Goal: Communication & Community: Answer question/provide support

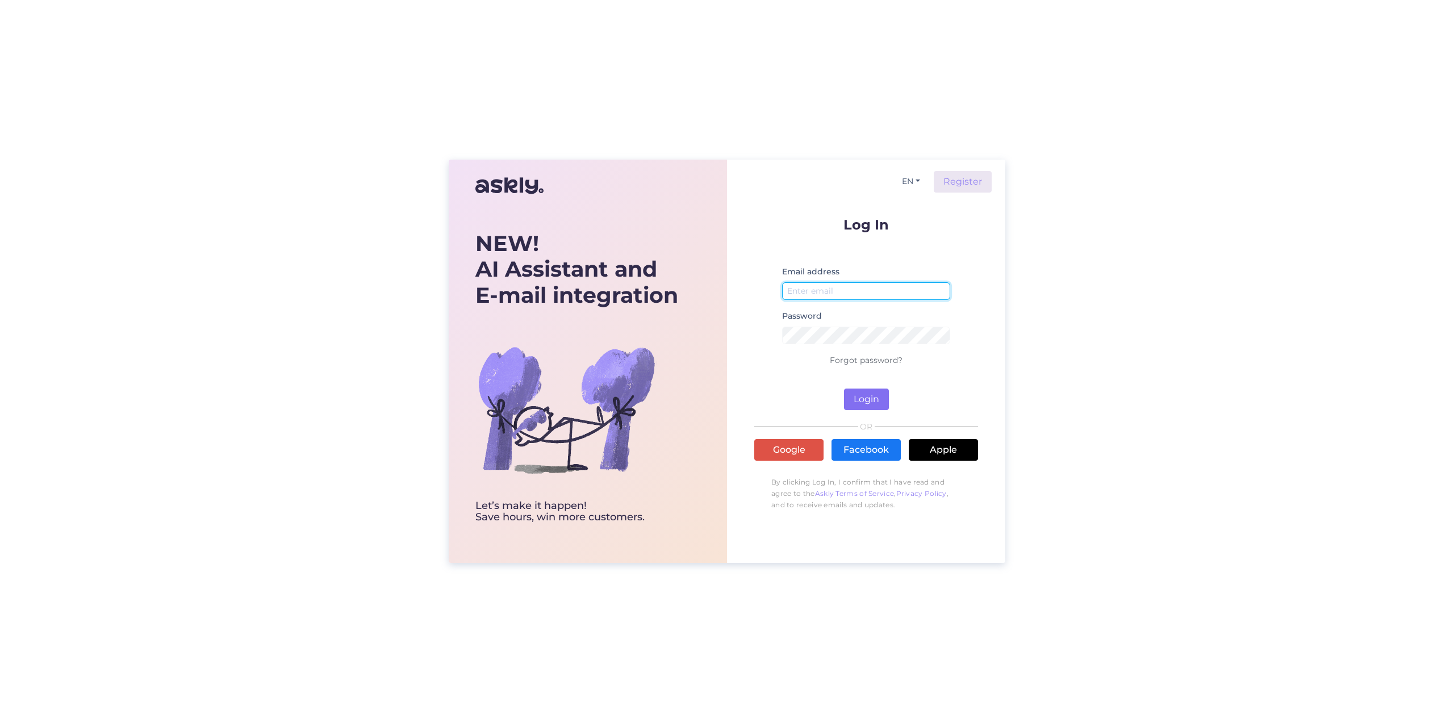
type input "[EMAIL_ADDRESS][DOMAIN_NAME]"
click at [870, 399] on button "Login" at bounding box center [866, 399] width 45 height 22
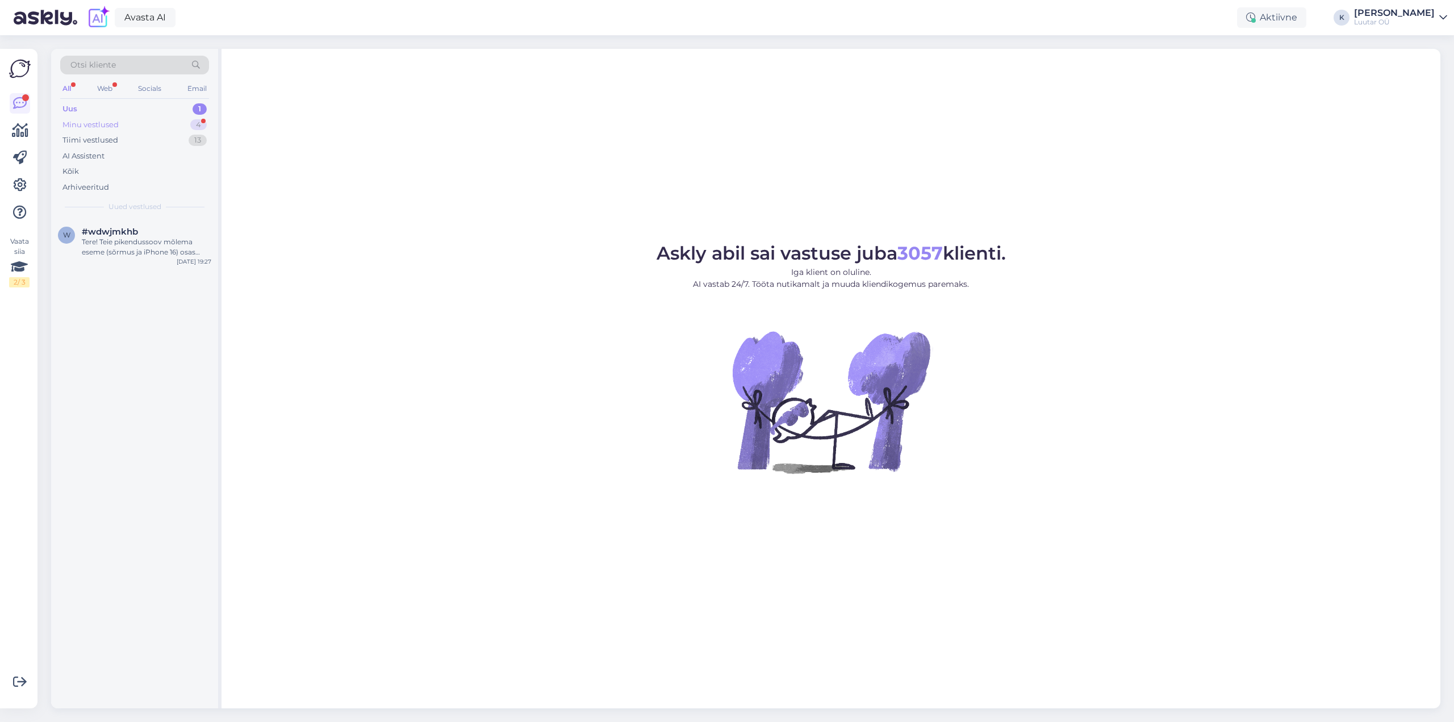
click at [87, 121] on div "Minu vestlused" at bounding box center [90, 124] width 56 height 11
click at [121, 227] on span "#ti5ughj8" at bounding box center [103, 232] width 42 height 10
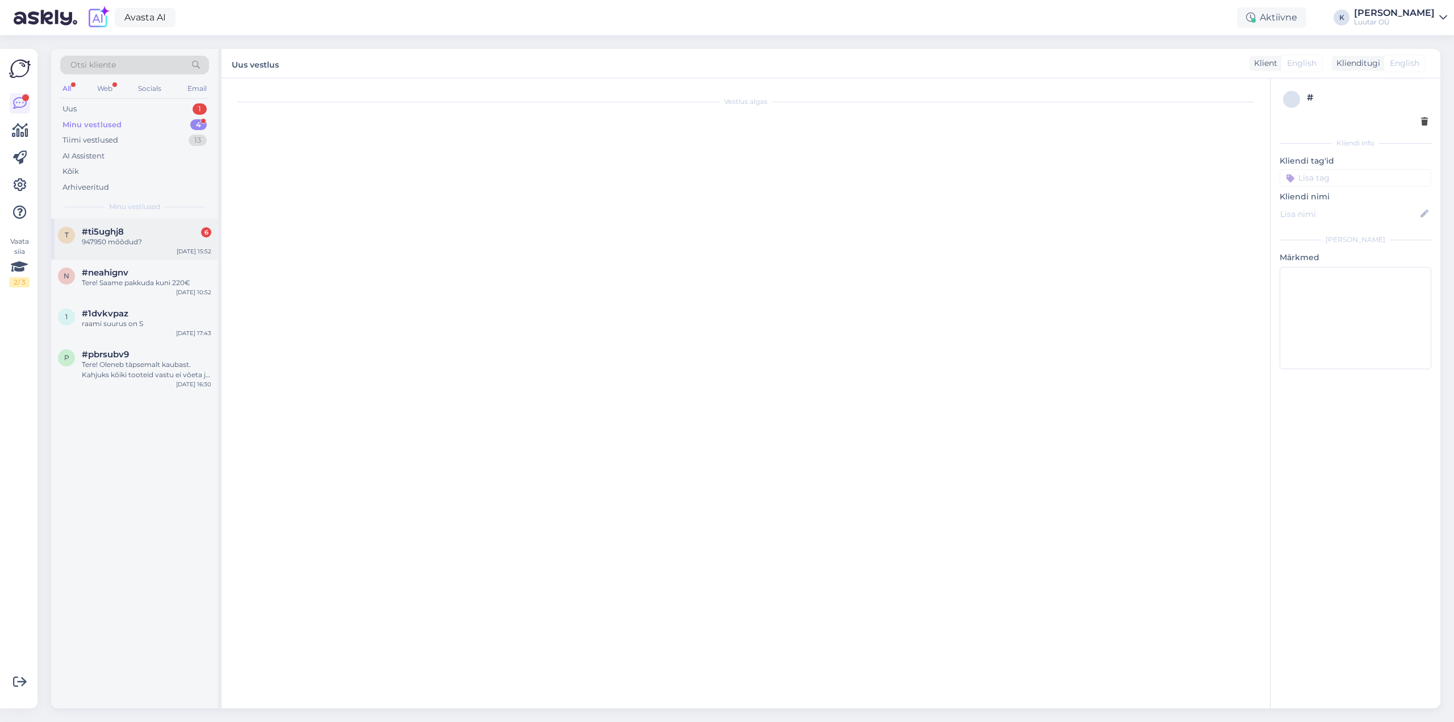
scroll to position [472, 0]
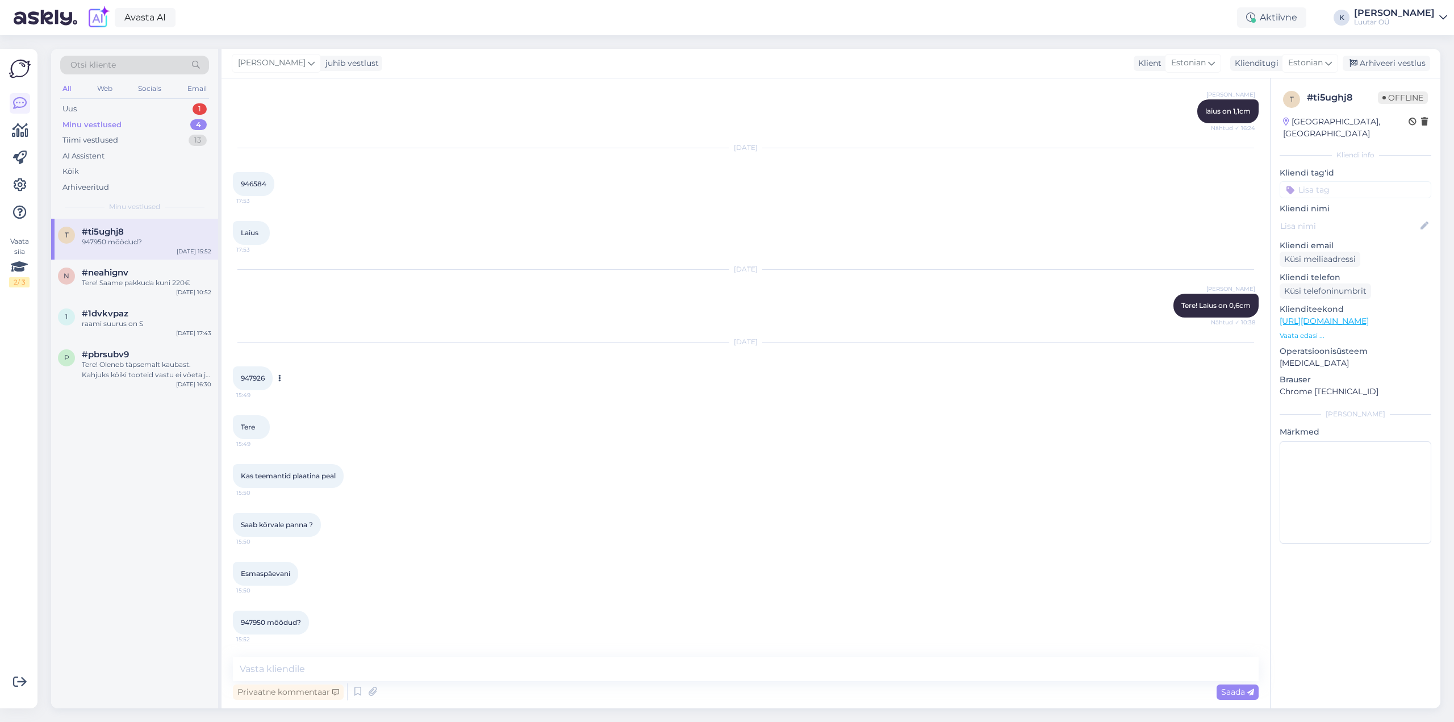
click at [248, 376] on span "947926" at bounding box center [253, 378] width 24 height 9
copy div "947926 15:49"
click at [244, 621] on span "947950 mõõdud?" at bounding box center [271, 622] width 60 height 9
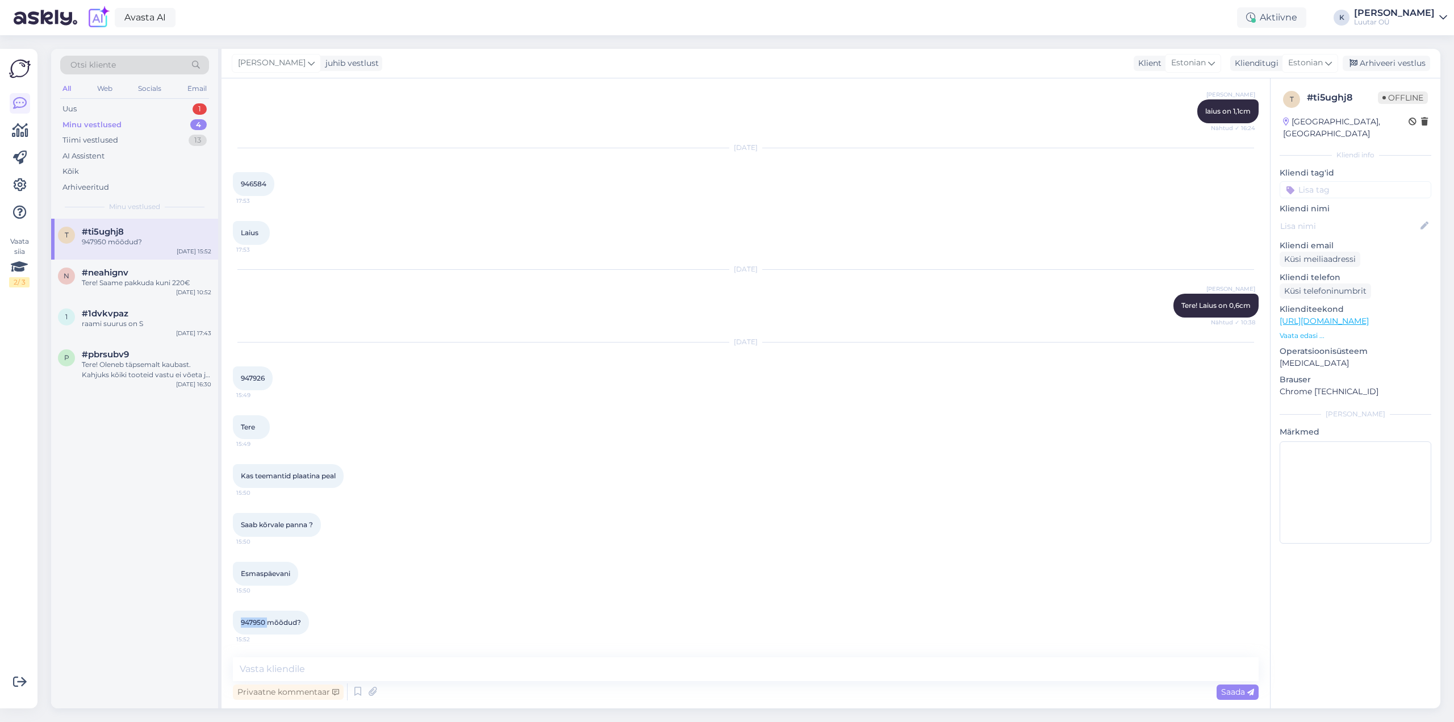
copy span "947950"
click at [463, 667] on textarea at bounding box center [746, 669] width 1026 height 24
type textarea "Tere!"
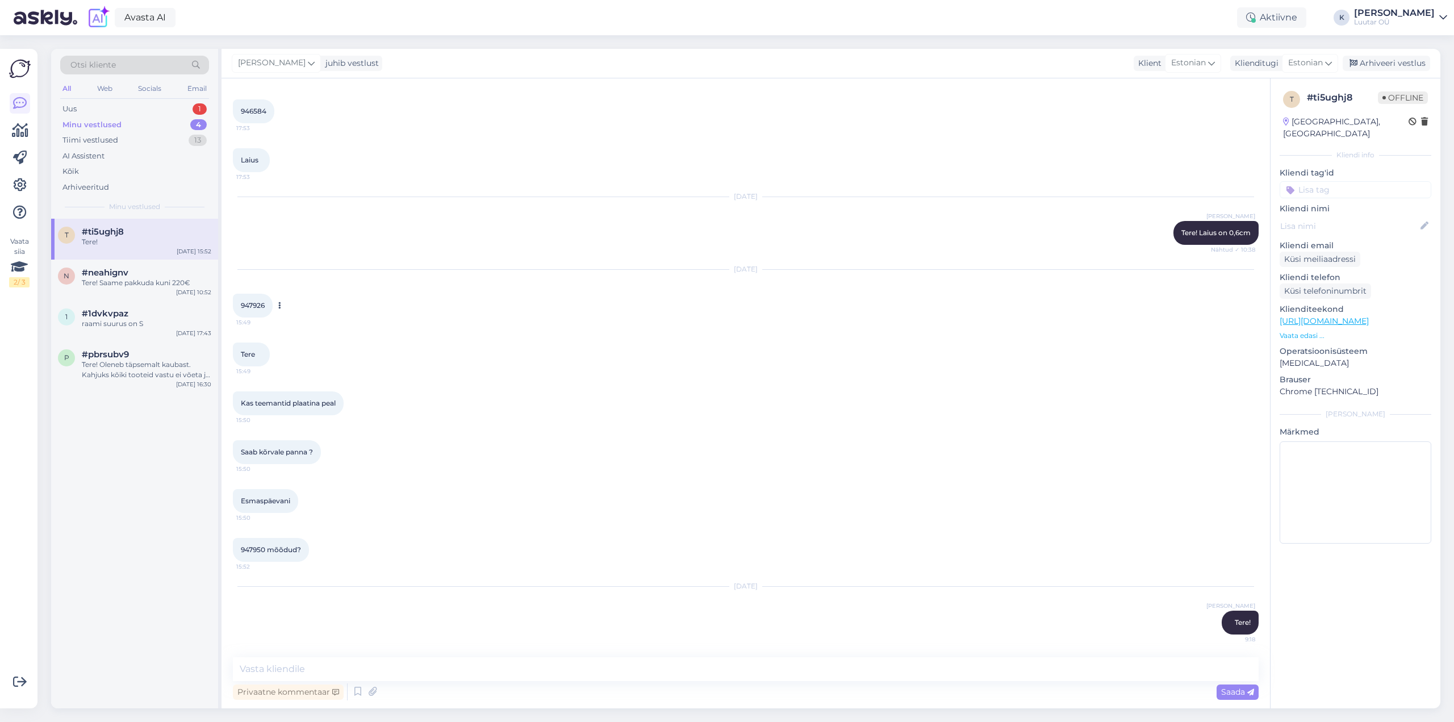
click at [251, 306] on span "947926" at bounding box center [253, 305] width 24 height 9
copy div "947926 15:49"
click at [328, 659] on textarea at bounding box center [746, 669] width 1026 height 24
paste textarea "947926"
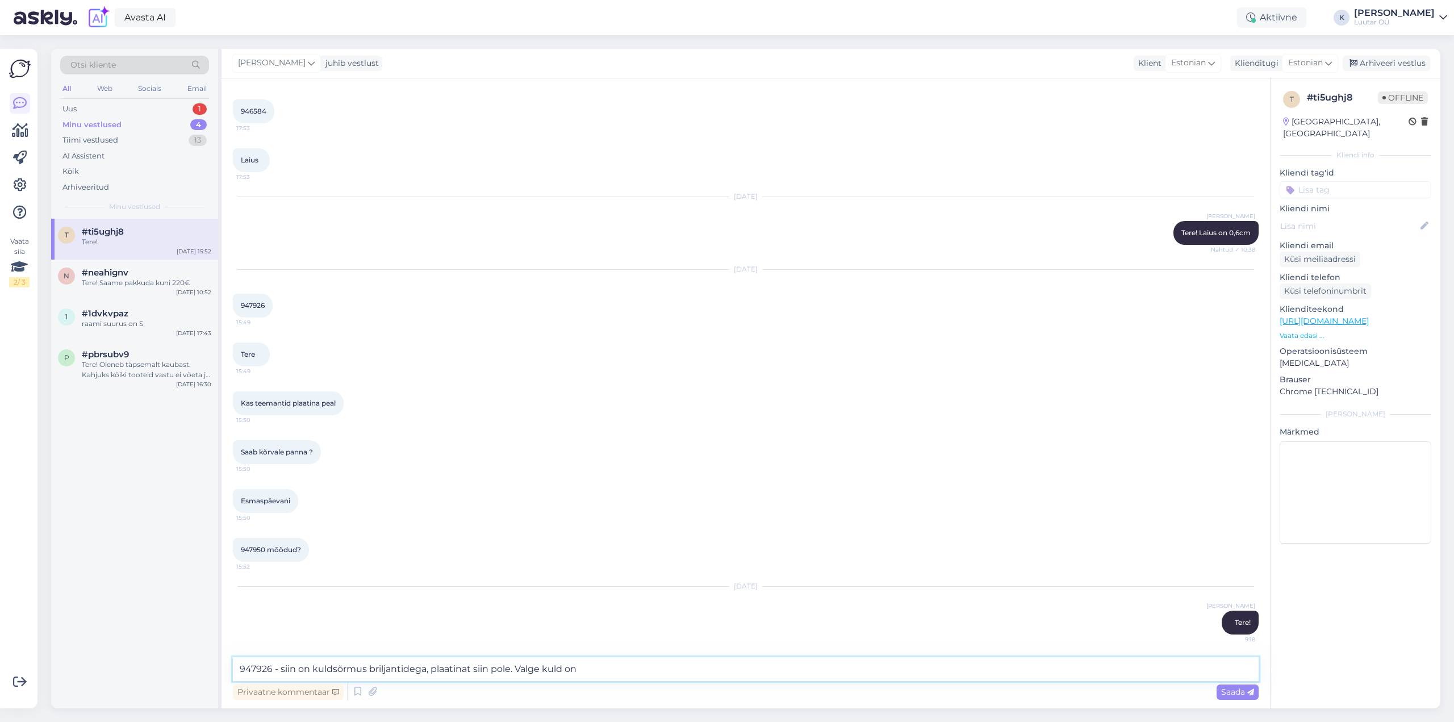
type textarea "947926 - siin on kuldsõrmus briljantidega, plaatinat siin pole. Valge kuld on."
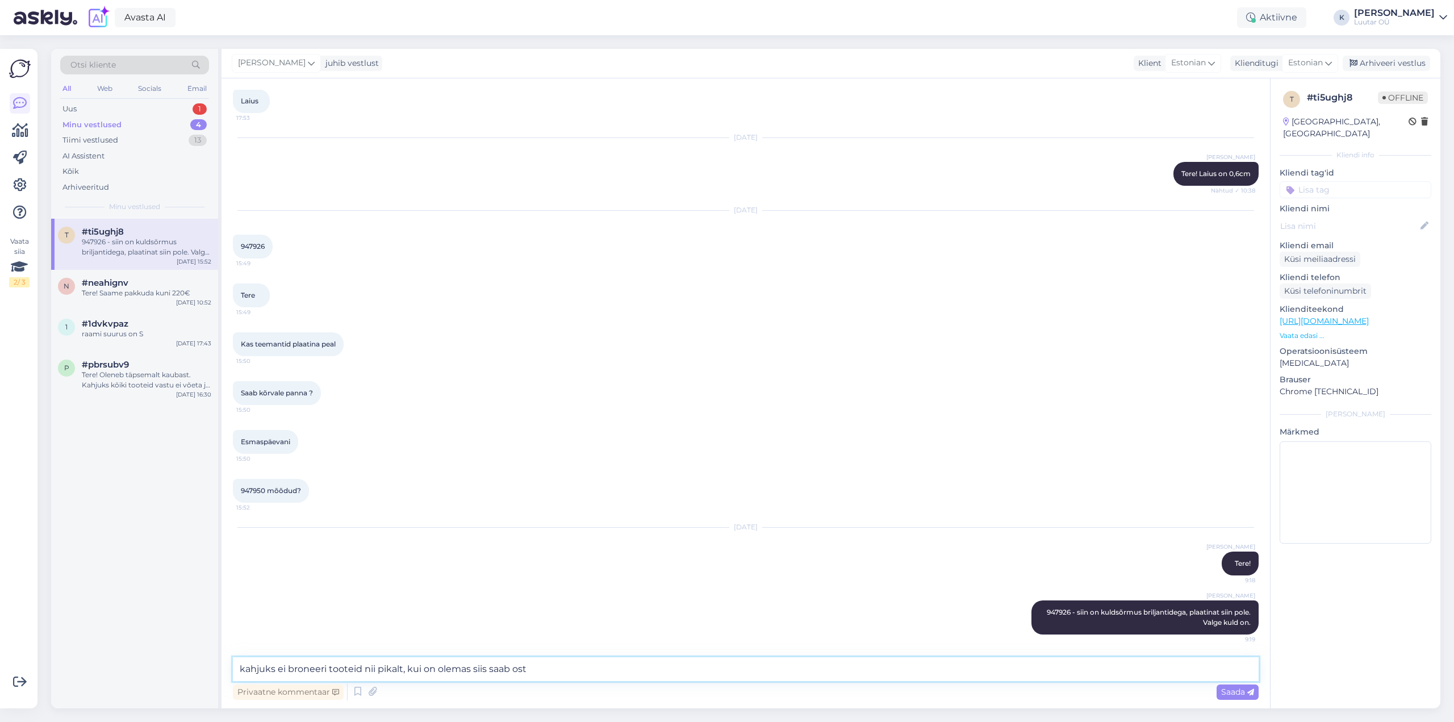
type textarea "kahjuks ei broneeri tooteid nii pikalt, kui on olemas siis saab osta"
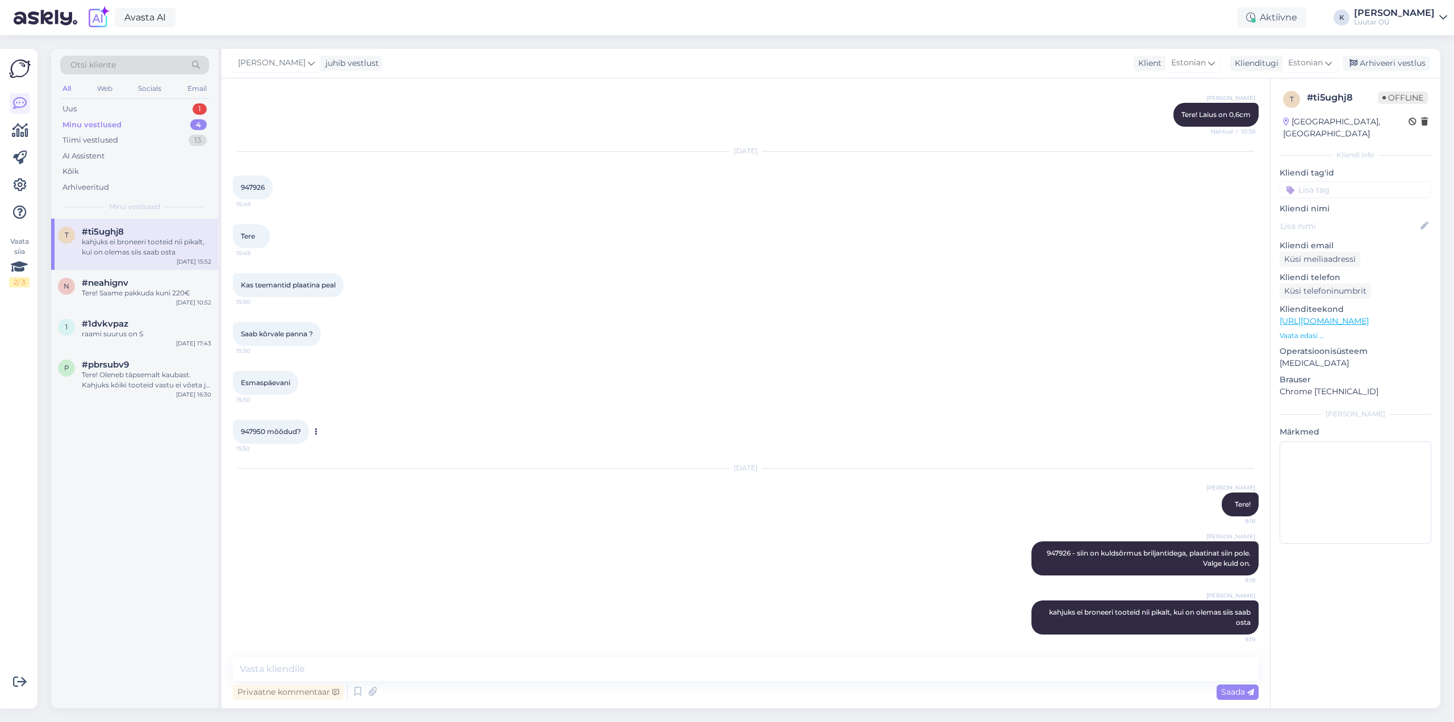
click at [244, 432] on span "947950 mõõdud?" at bounding box center [271, 431] width 60 height 9
copy span "947950"
click at [294, 677] on textarea at bounding box center [746, 669] width 1026 height 24
paste textarea "947950"
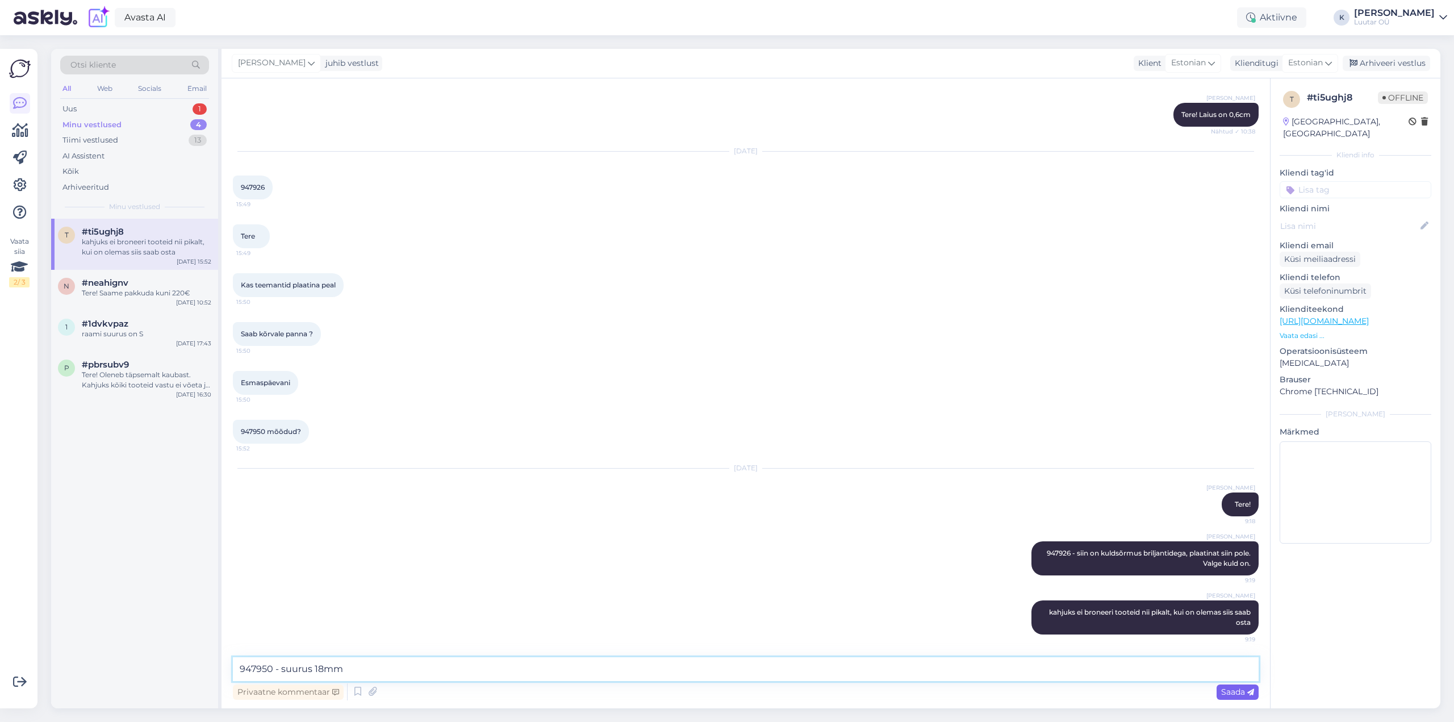
type textarea "947950 - suurus 18mm"
click at [1236, 694] on span "Saada" at bounding box center [1237, 692] width 33 height 10
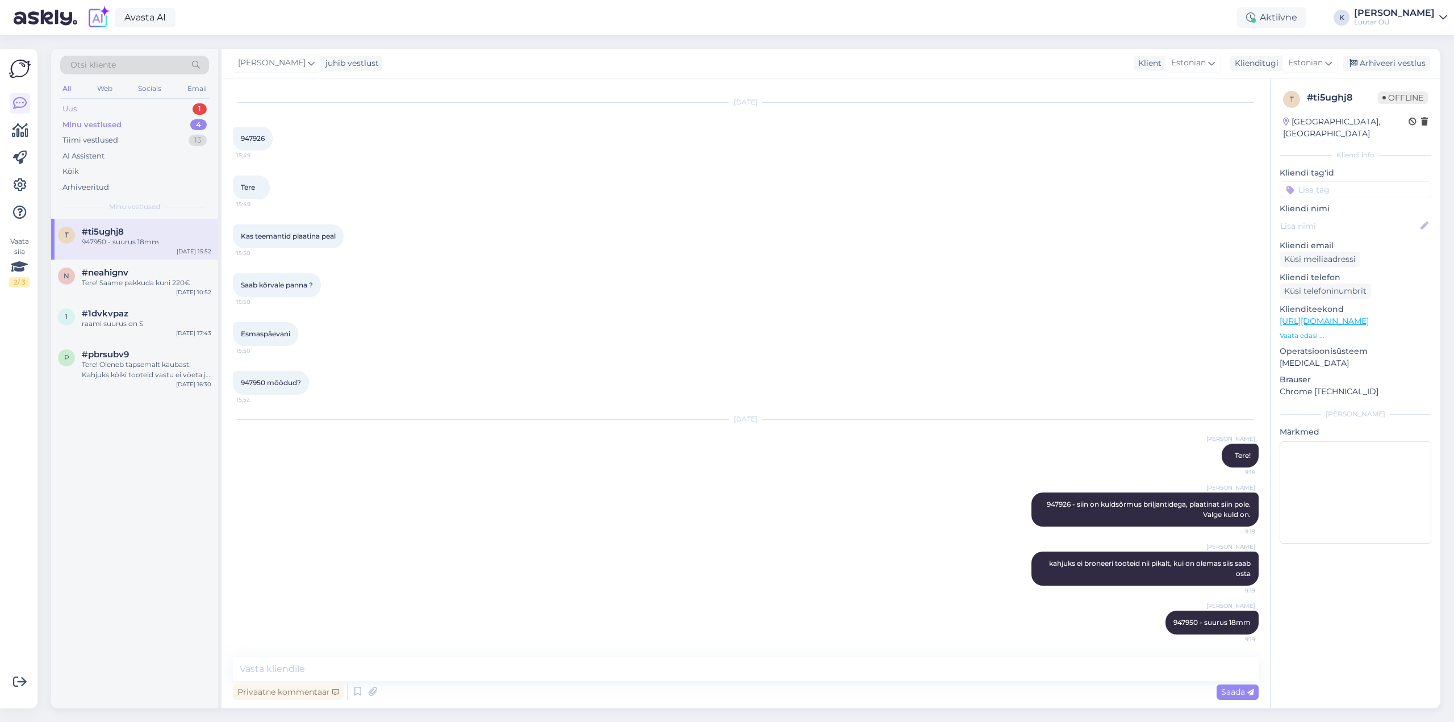
click at [78, 107] on div "Uus 1" at bounding box center [134, 109] width 149 height 16
click at [85, 237] on div "Tere! Teie pikendussoov mõlema eseme (sõrmus ja iPhone 16) osas kuni [DATE] on …" at bounding box center [146, 247] width 129 height 20
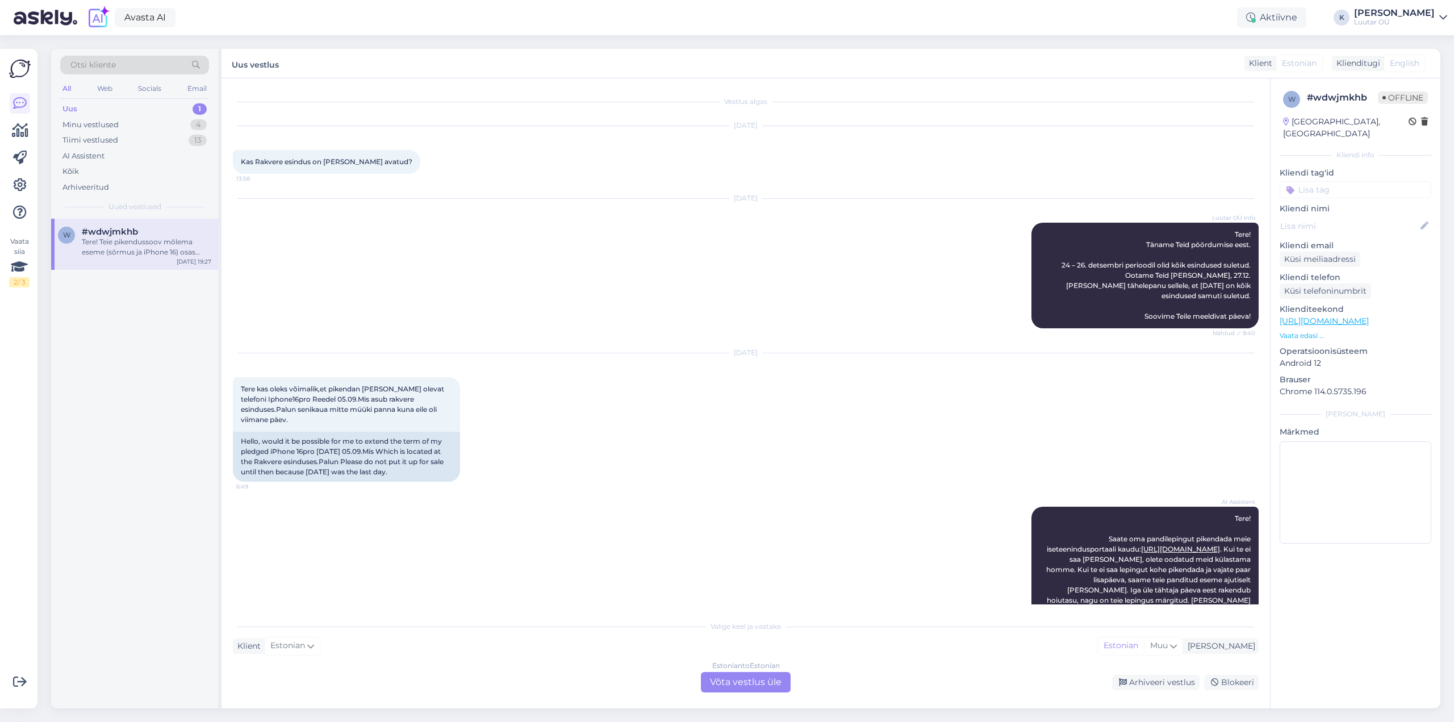
scroll to position [529, 0]
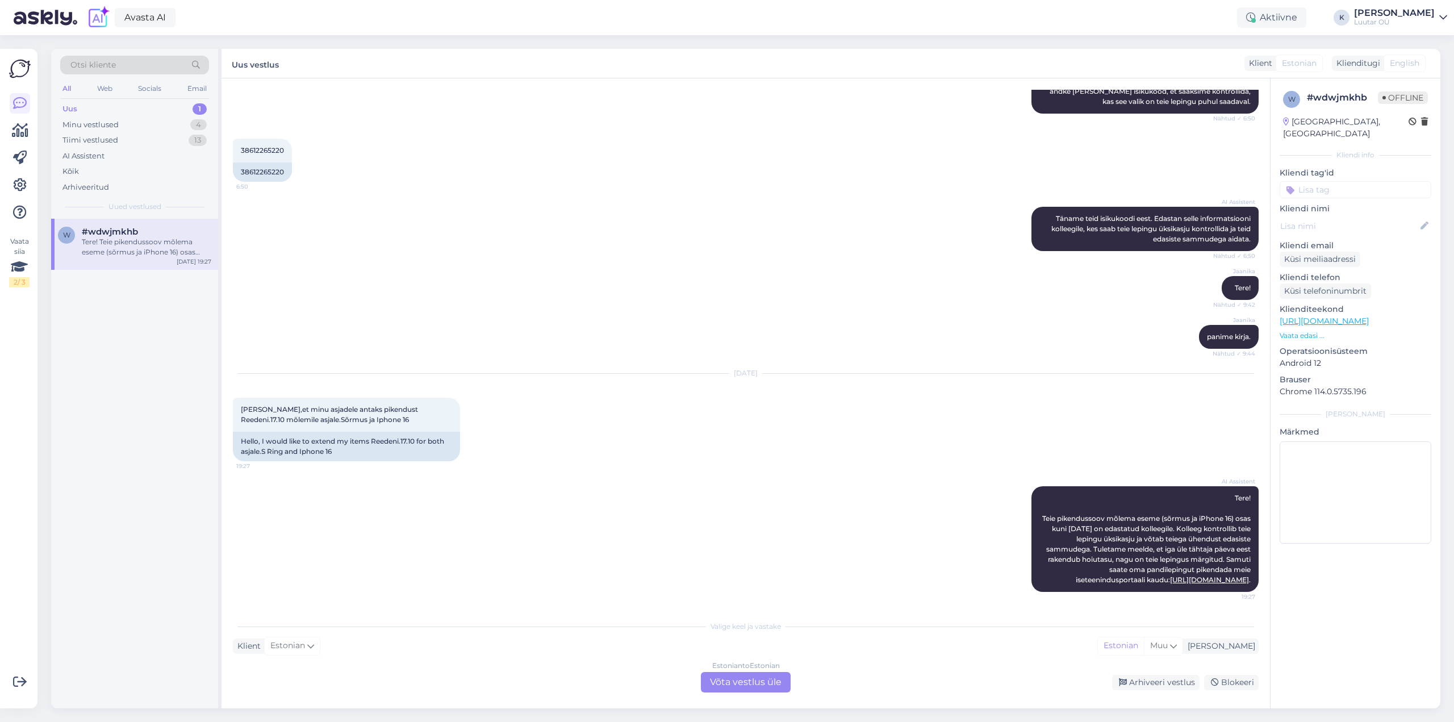
click at [718, 682] on div "Estonian to Estonian Võta vestlus üle" at bounding box center [746, 682] width 90 height 20
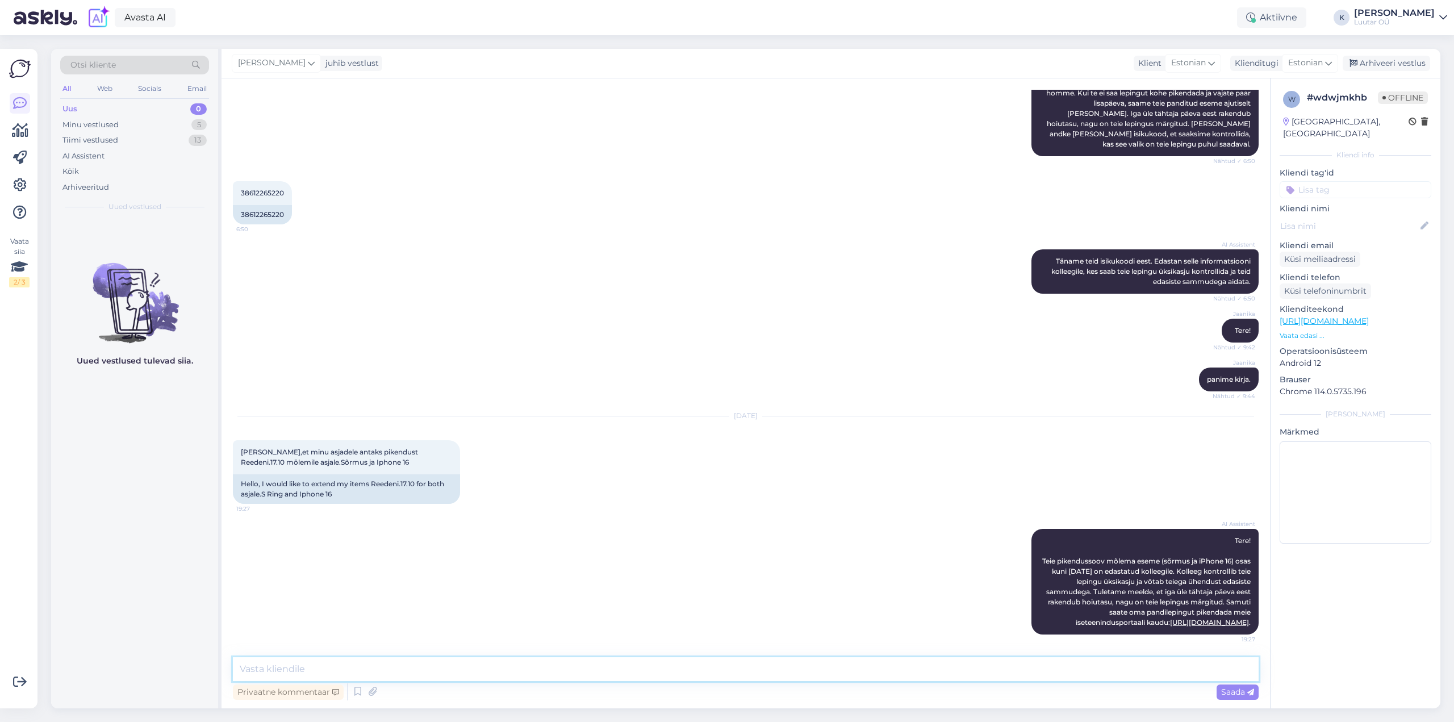
click at [513, 664] on textarea at bounding box center [746, 669] width 1026 height 24
type textarea "Tere!"
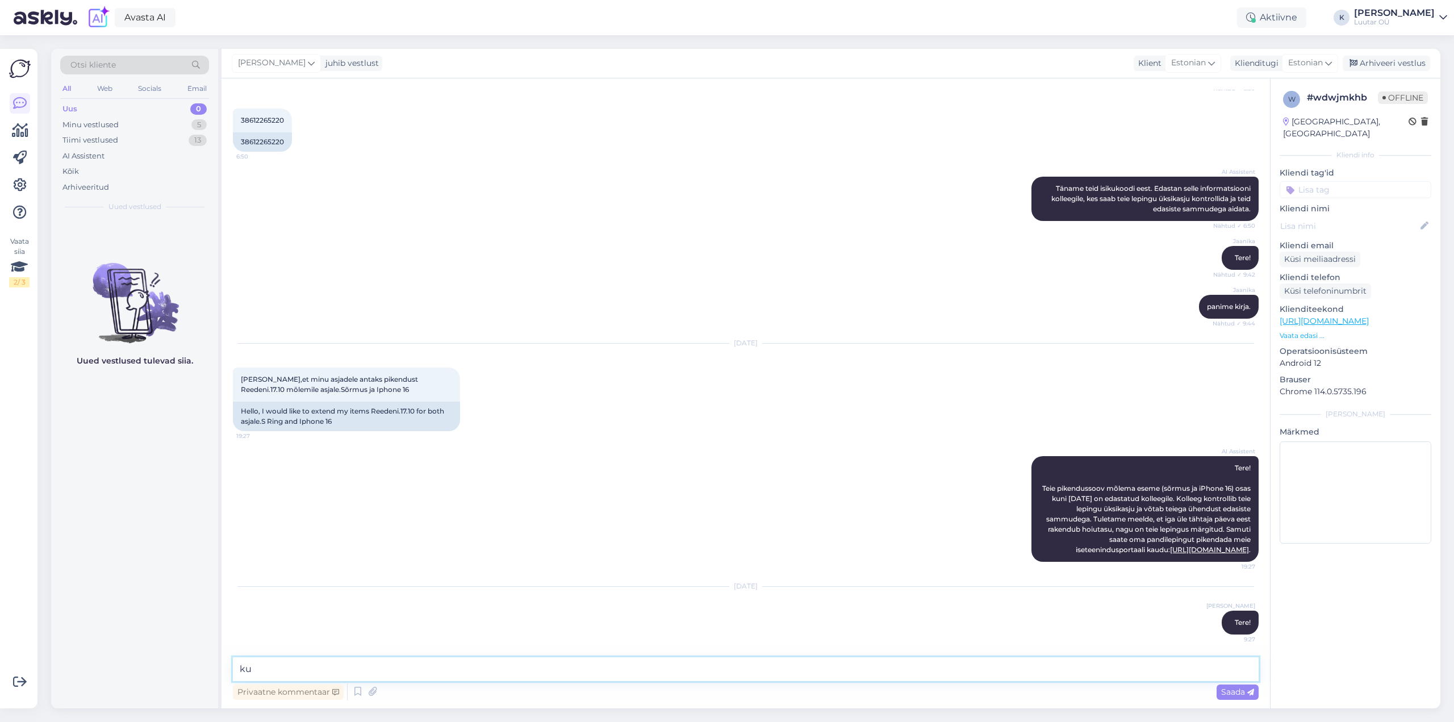
type textarea "k"
type textarea "kellega ma suhtlen, kuidas on Teie iskukood?"
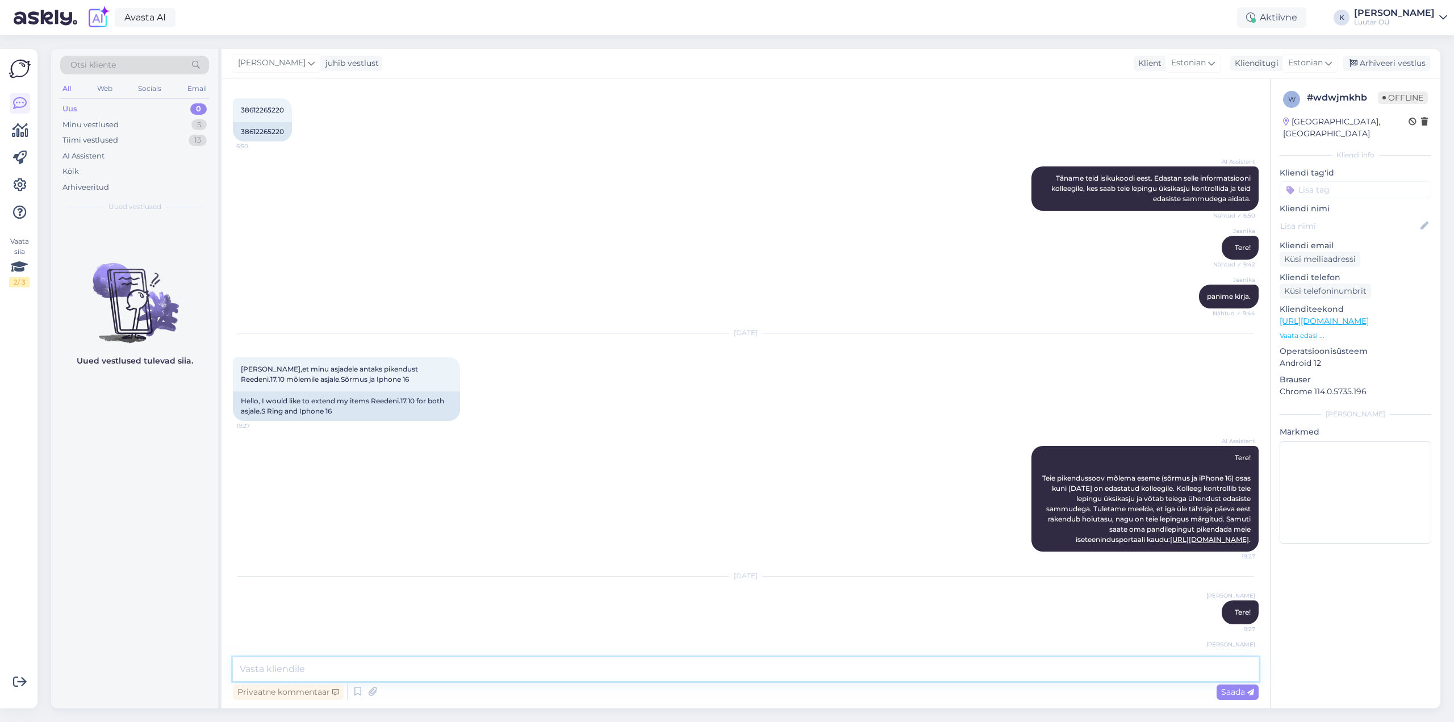
scroll to position [608, 0]
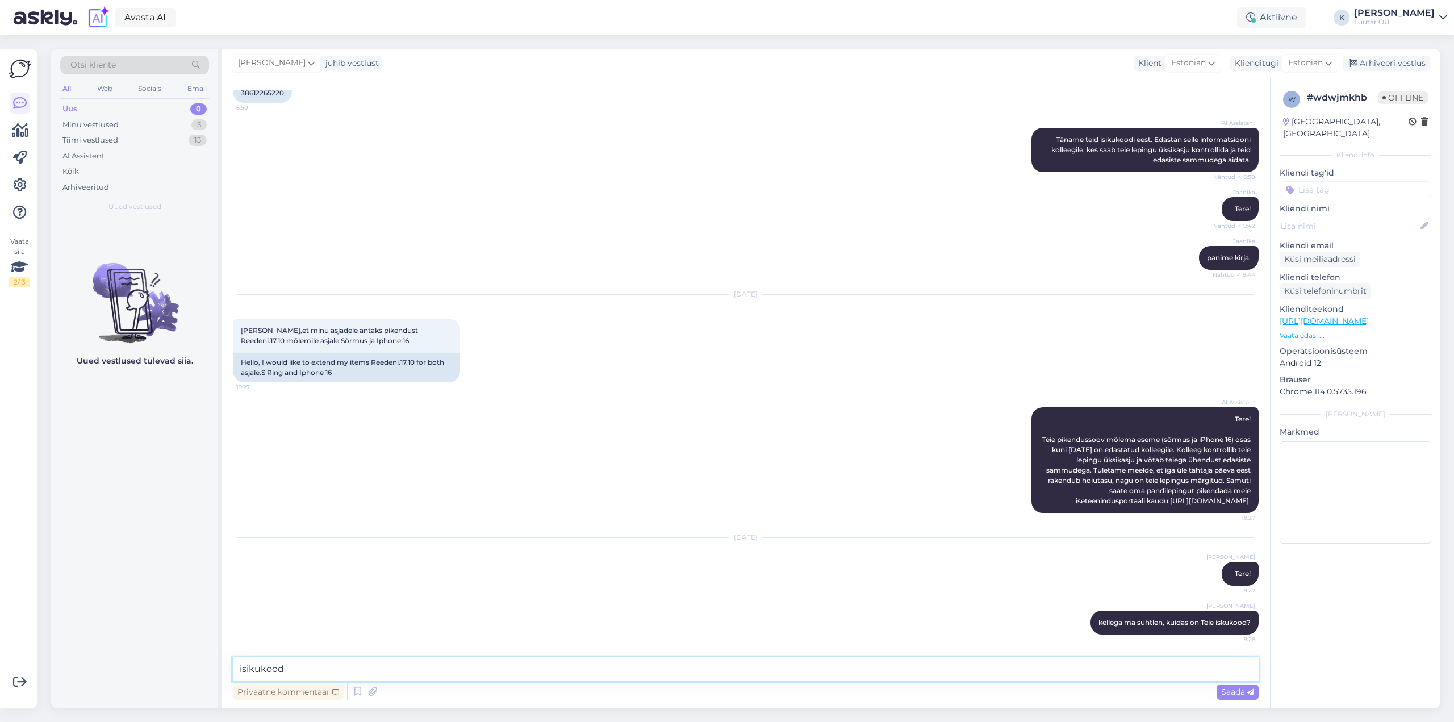
type textarea "isikukood*"
